Goal: Information Seeking & Learning: Learn about a topic

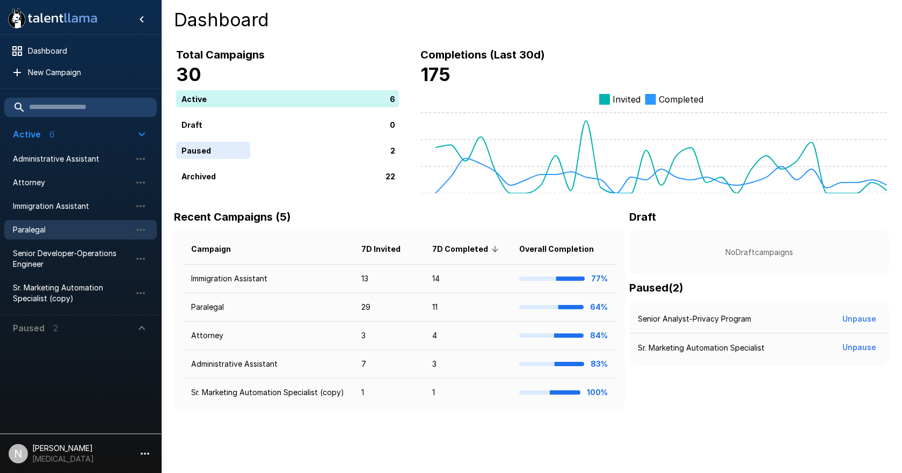
click at [34, 222] on div "Paralegal" at bounding box center [80, 229] width 152 height 19
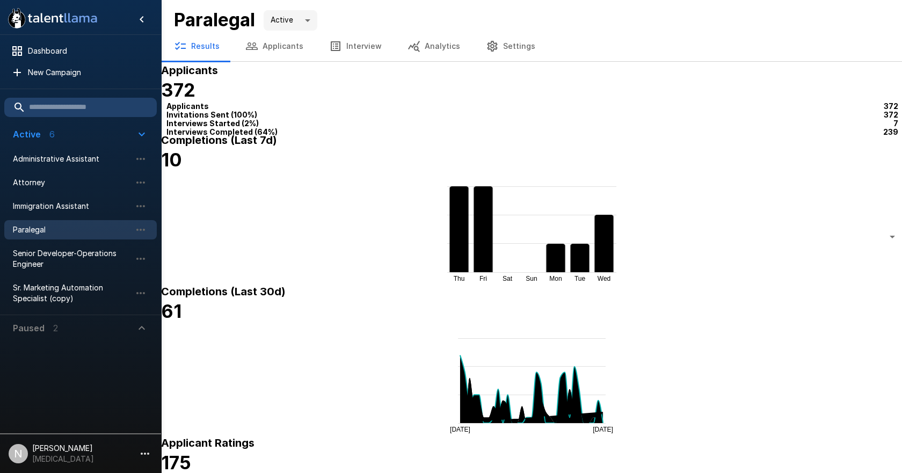
type input "*******"
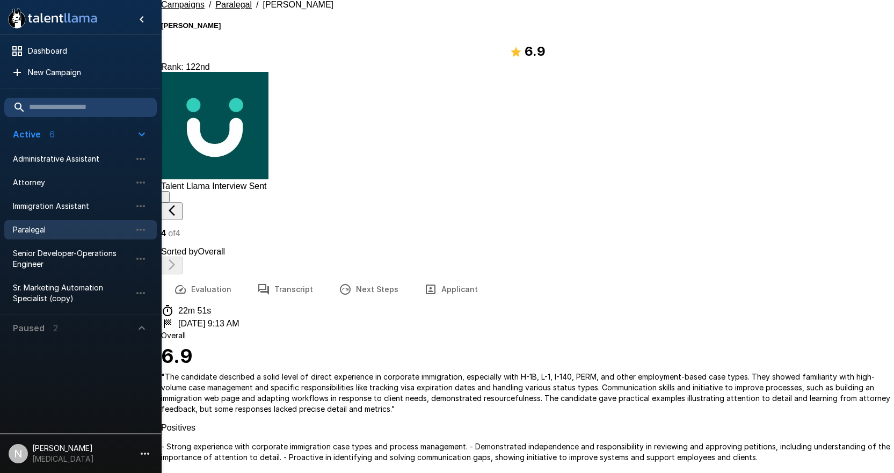
click at [276, 274] on button "Transcript" at bounding box center [285, 289] width 82 height 30
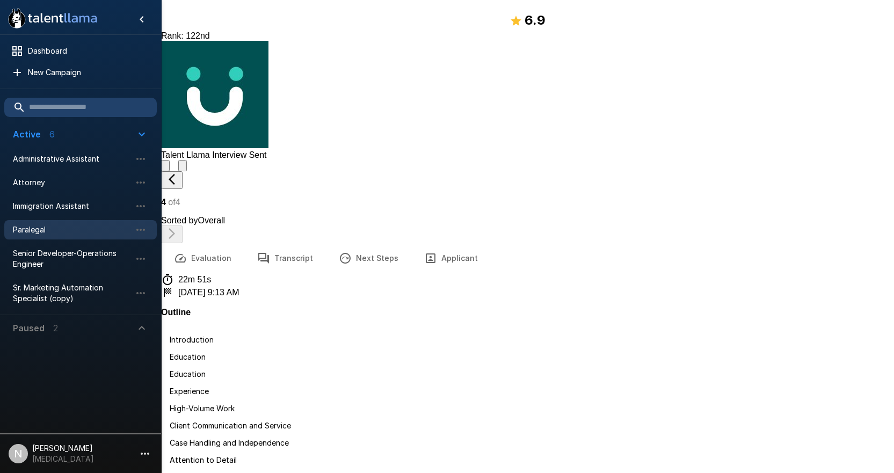
scroll to position [47, 0]
